Goal: Task Accomplishment & Management: Complete application form

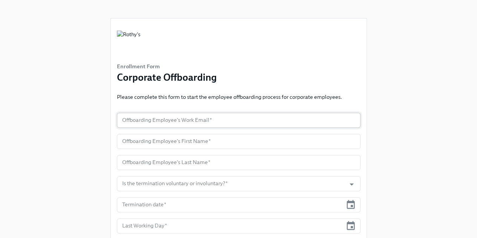
click at [197, 120] on input "text" at bounding box center [239, 120] width 244 height 15
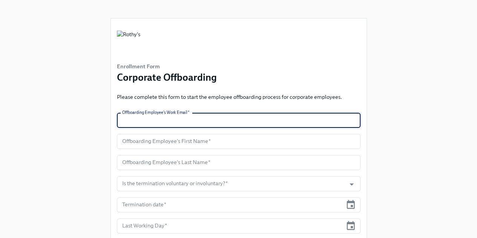
paste input "[EMAIL_ADDRESS][DOMAIN_NAME]"
type input "[EMAIL_ADDRESS][DOMAIN_NAME]"
click at [197, 141] on input "text" at bounding box center [239, 141] width 244 height 15
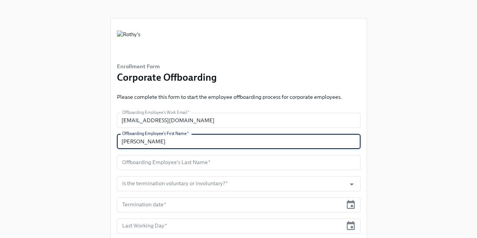
type input "[PERSON_NAME]"
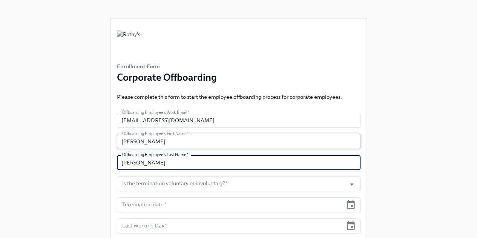
type input "[PERSON_NAME]"
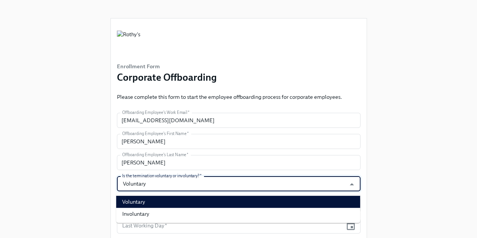
click at [153, 200] on li "Voluntary" at bounding box center [238, 202] width 244 height 12
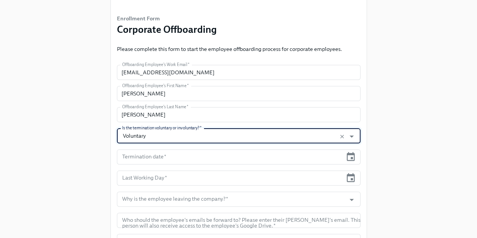
scroll to position [75, 0]
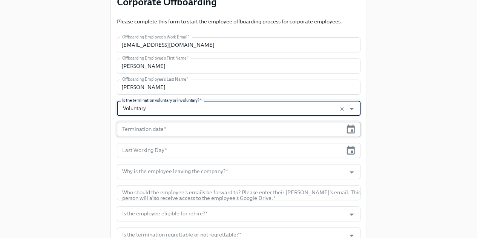
type input "Voluntary"
click at [203, 133] on input "text" at bounding box center [230, 129] width 226 height 15
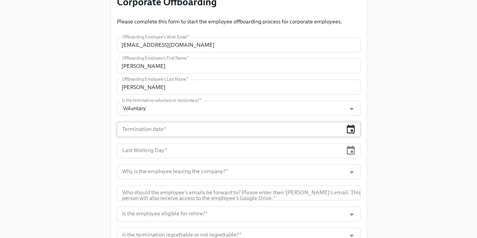
click at [346, 129] on icon "button" at bounding box center [351, 129] width 10 height 10
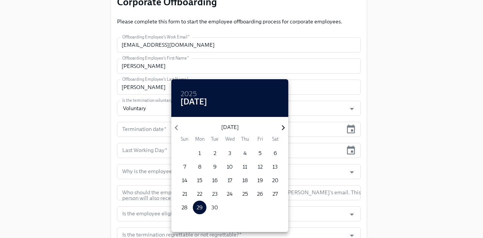
click at [283, 128] on icon "button" at bounding box center [283, 127] width 3 height 5
click at [262, 151] on span "3" at bounding box center [260, 153] width 14 height 8
type input "[DATE]"
drag, startPoint x: 46, startPoint y: 160, endPoint x: 54, endPoint y: 160, distance: 7.2
click at [47, 160] on div at bounding box center [241, 119] width 483 height 238
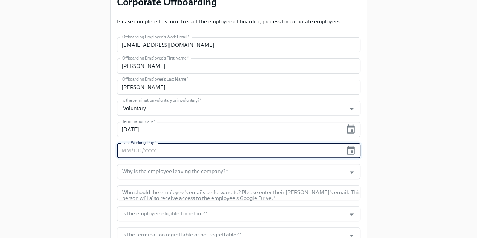
click at [181, 154] on input "text" at bounding box center [230, 150] width 226 height 15
click at [346, 152] on icon "button" at bounding box center [351, 150] width 10 height 10
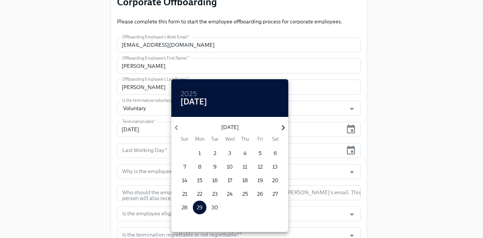
click at [285, 128] on icon "button" at bounding box center [283, 128] width 10 height 10
click at [262, 152] on span "3" at bounding box center [260, 153] width 14 height 8
type input "[DATE]"
click at [84, 177] on div at bounding box center [241, 119] width 483 height 238
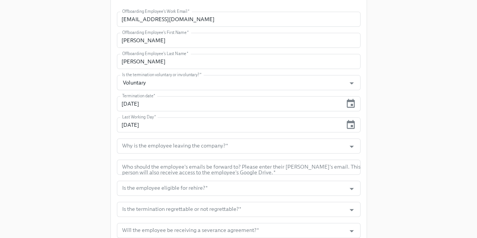
scroll to position [113, 0]
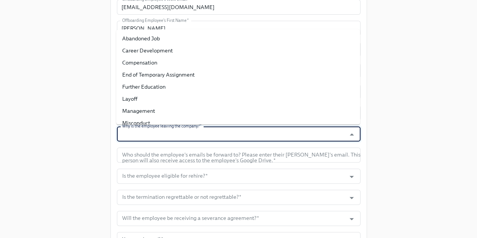
click at [193, 131] on input "Why is the employee leaving the company?   *" at bounding box center [232, 133] width 222 height 15
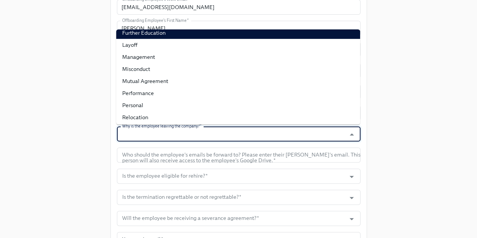
scroll to position [55, 0]
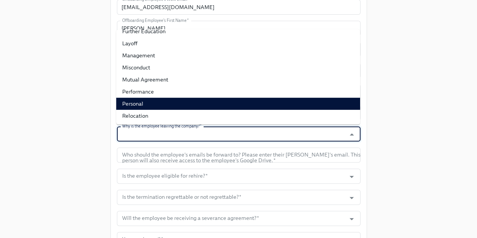
click at [148, 106] on li "Personal" at bounding box center [238, 104] width 244 height 12
type input "Personal"
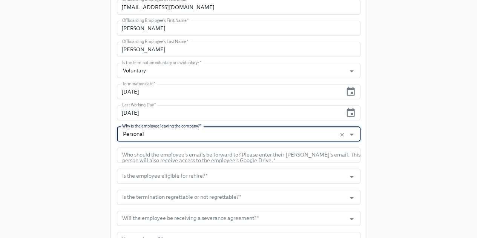
click at [57, 128] on div "Enrollment Form Corporate Offboarding Please complete this form to start the em…" at bounding box center [238, 84] width 453 height 394
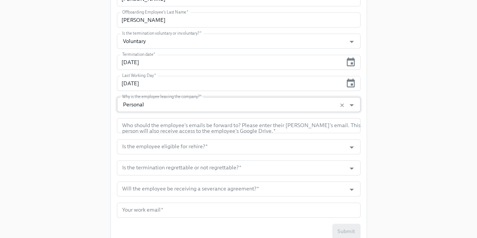
scroll to position [174, 0]
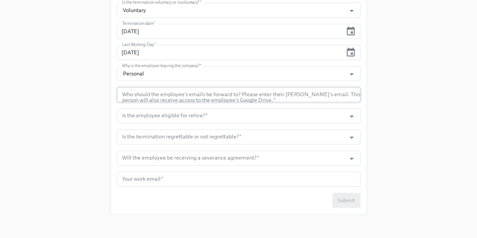
click at [189, 98] on input "text" at bounding box center [239, 94] width 244 height 15
click at [185, 103] on form "Offboarding Employee's Work Email   * [EMAIL_ADDRESS][DOMAIN_NAME] Offboarding …" at bounding box center [239, 73] width 244 height 269
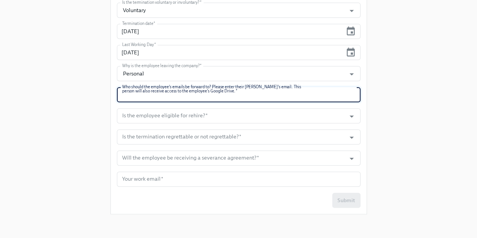
click at [178, 97] on input "text" at bounding box center [239, 94] width 244 height 15
paste input "[EMAIL_ADDRESS][DOMAIN_NAME]"
type input "[EMAIL_ADDRESS][DOMAIN_NAME]"
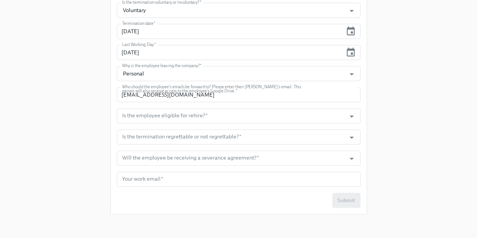
click at [103, 100] on div "Enrollment Form Corporate Offboarding Please complete this form to start the em…" at bounding box center [238, 23] width 453 height 394
click at [136, 114] on input "Is the employee eligible for rehire?   *" at bounding box center [232, 115] width 222 height 15
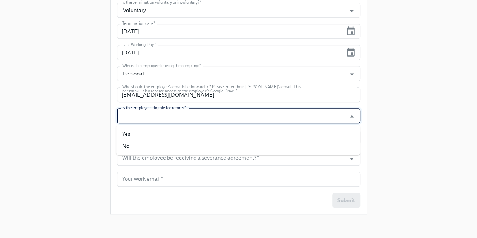
click at [99, 113] on div "Enrollment Form Corporate Offboarding Please complete this form to start the em…" at bounding box center [238, 23] width 453 height 394
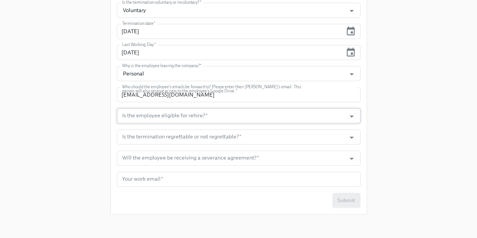
click at [157, 122] on input "Is the employee eligible for rehire?   *" at bounding box center [232, 115] width 222 height 15
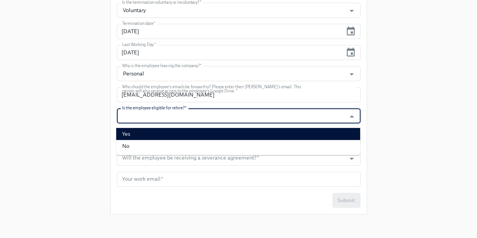
click at [154, 136] on li "Yes" at bounding box center [238, 134] width 244 height 12
type input "Yes"
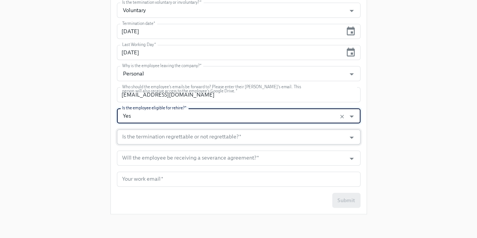
click at [154, 136] on input "Is the termination regrettable or not regrettable?   *" at bounding box center [232, 136] width 222 height 15
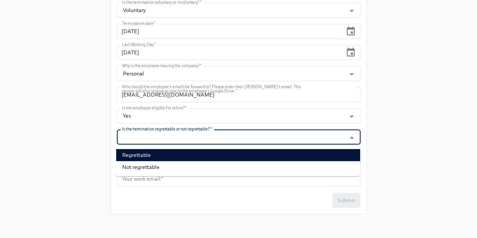
click at [152, 157] on li "Regrettable" at bounding box center [238, 155] width 244 height 12
type input "Regrettable"
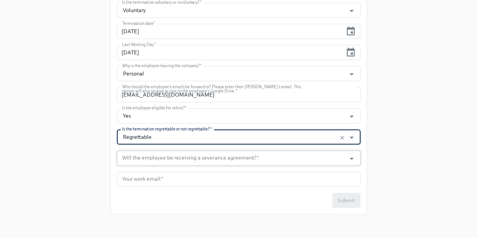
click at [151, 159] on input "Will the employee be receiving a severance agreement?   *" at bounding box center [232, 158] width 222 height 15
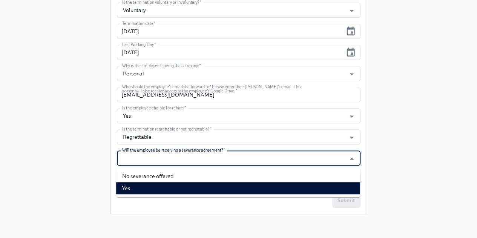
click at [146, 192] on li "Yes" at bounding box center [238, 188] width 244 height 12
type input "Yes"
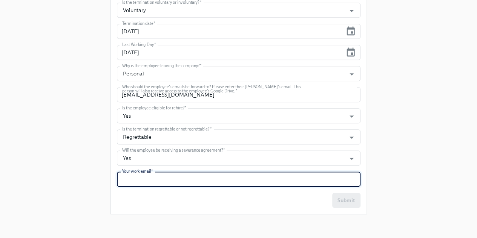
click at [143, 180] on input "text" at bounding box center [239, 179] width 244 height 15
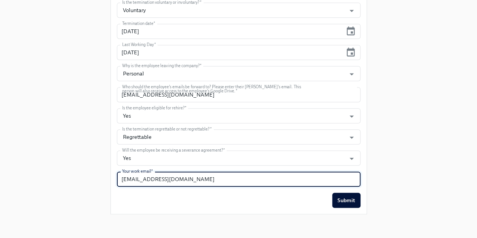
type input "[EMAIL_ADDRESS][DOMAIN_NAME]"
click at [168, 212] on div "Enrollment Form Corporate Offboarding Please complete this form to start the em…" at bounding box center [239, 29] width 256 height 369
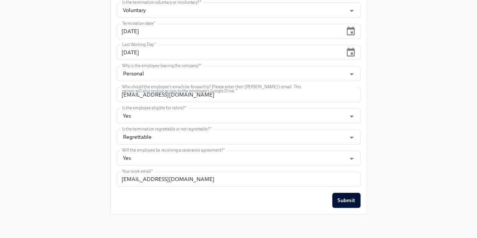
click at [341, 198] on span "Submit" at bounding box center [347, 201] width 18 height 8
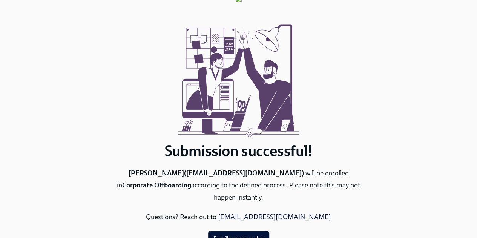
scroll to position [42, 0]
